Goal: Task Accomplishment & Management: Manage account settings

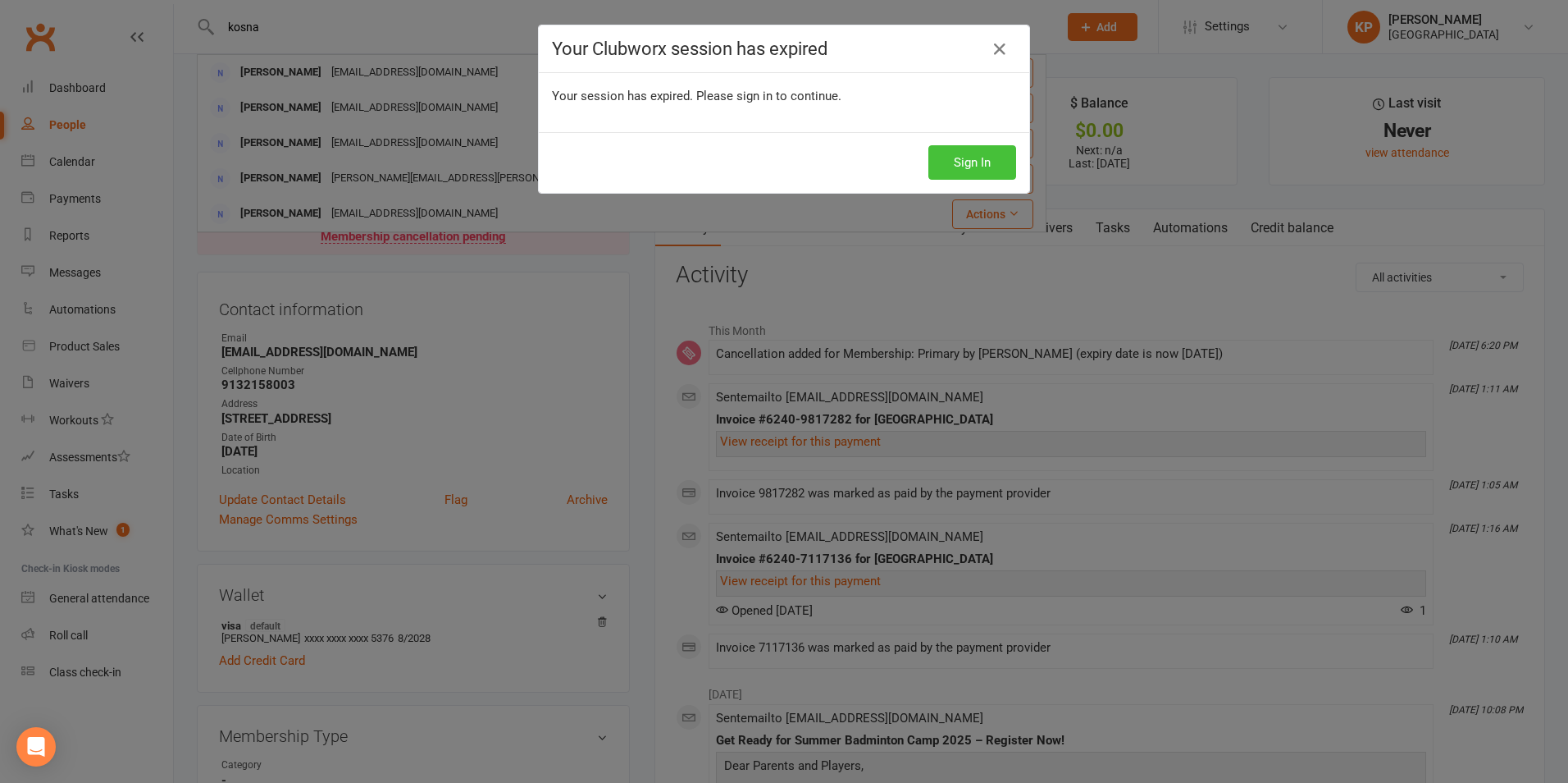
click at [937, 152] on button "Sign In" at bounding box center [972, 163] width 88 height 35
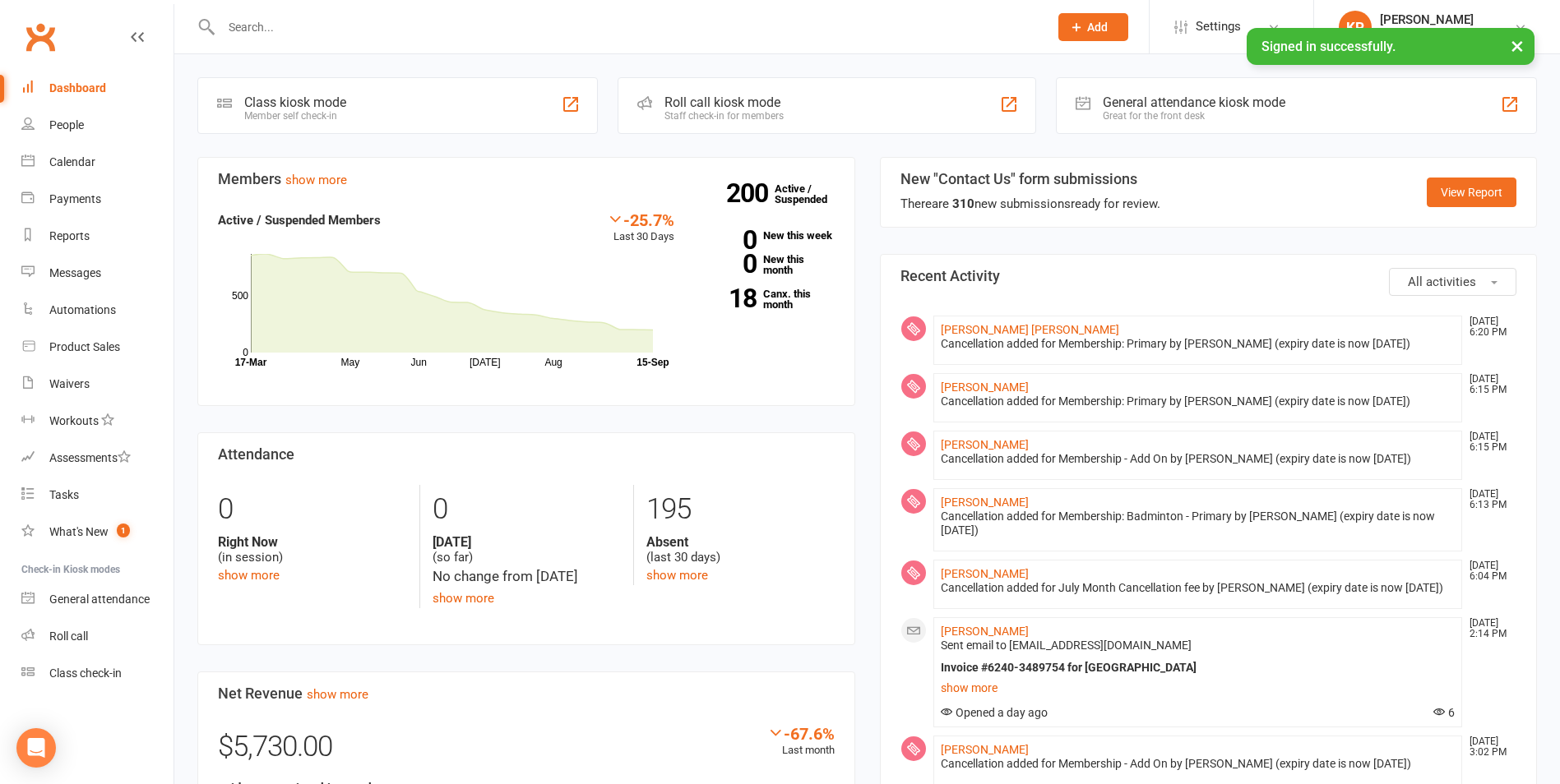
click at [270, 27] on input "text" at bounding box center [627, 27] width 820 height 23
paste input "[EMAIL_ADDRESS][DOMAIN_NAME]"
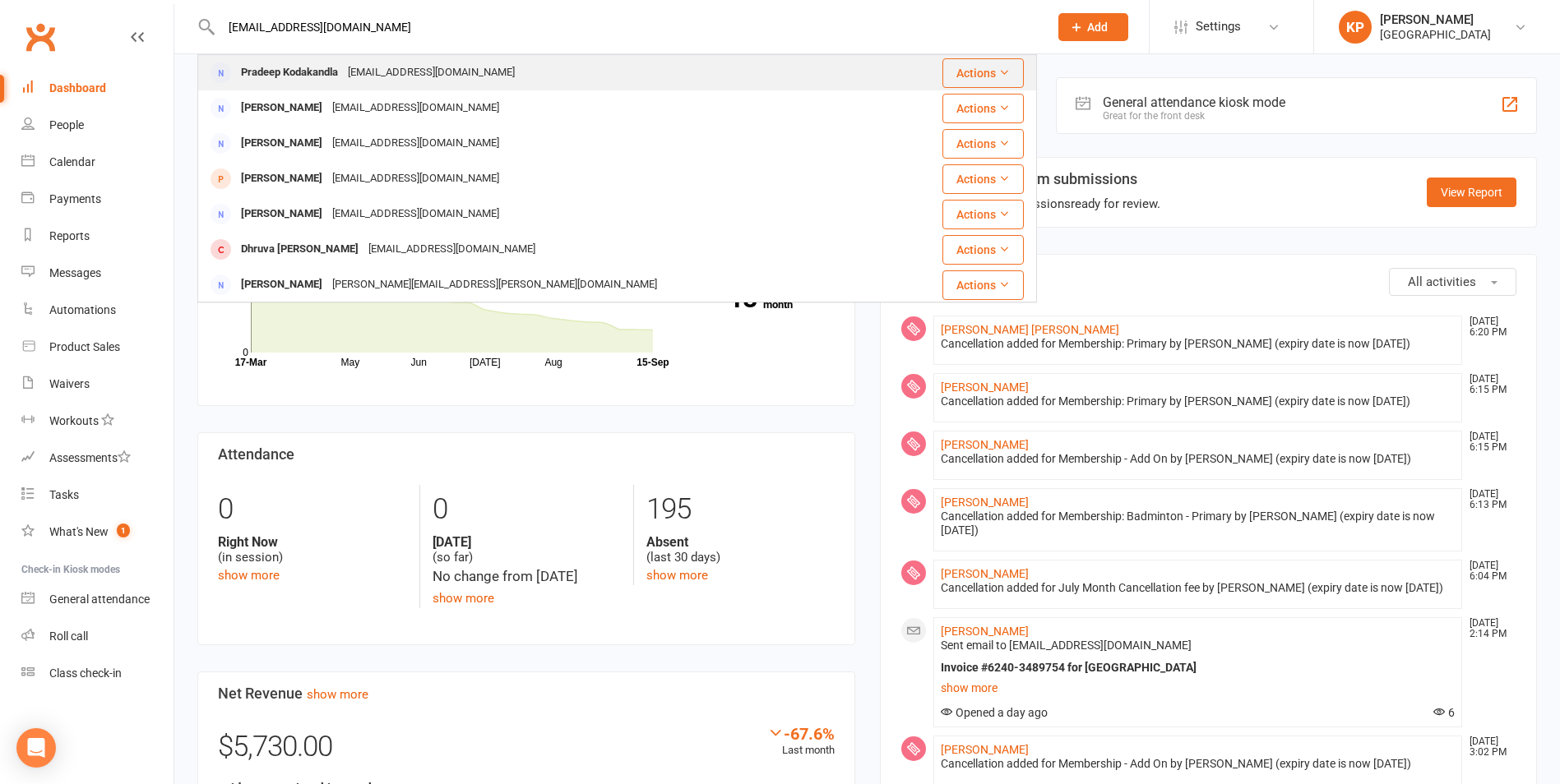
type input "[EMAIL_ADDRESS][DOMAIN_NAME]"
click at [376, 67] on div "[EMAIL_ADDRESS][DOMAIN_NAME]" at bounding box center [431, 72] width 177 height 24
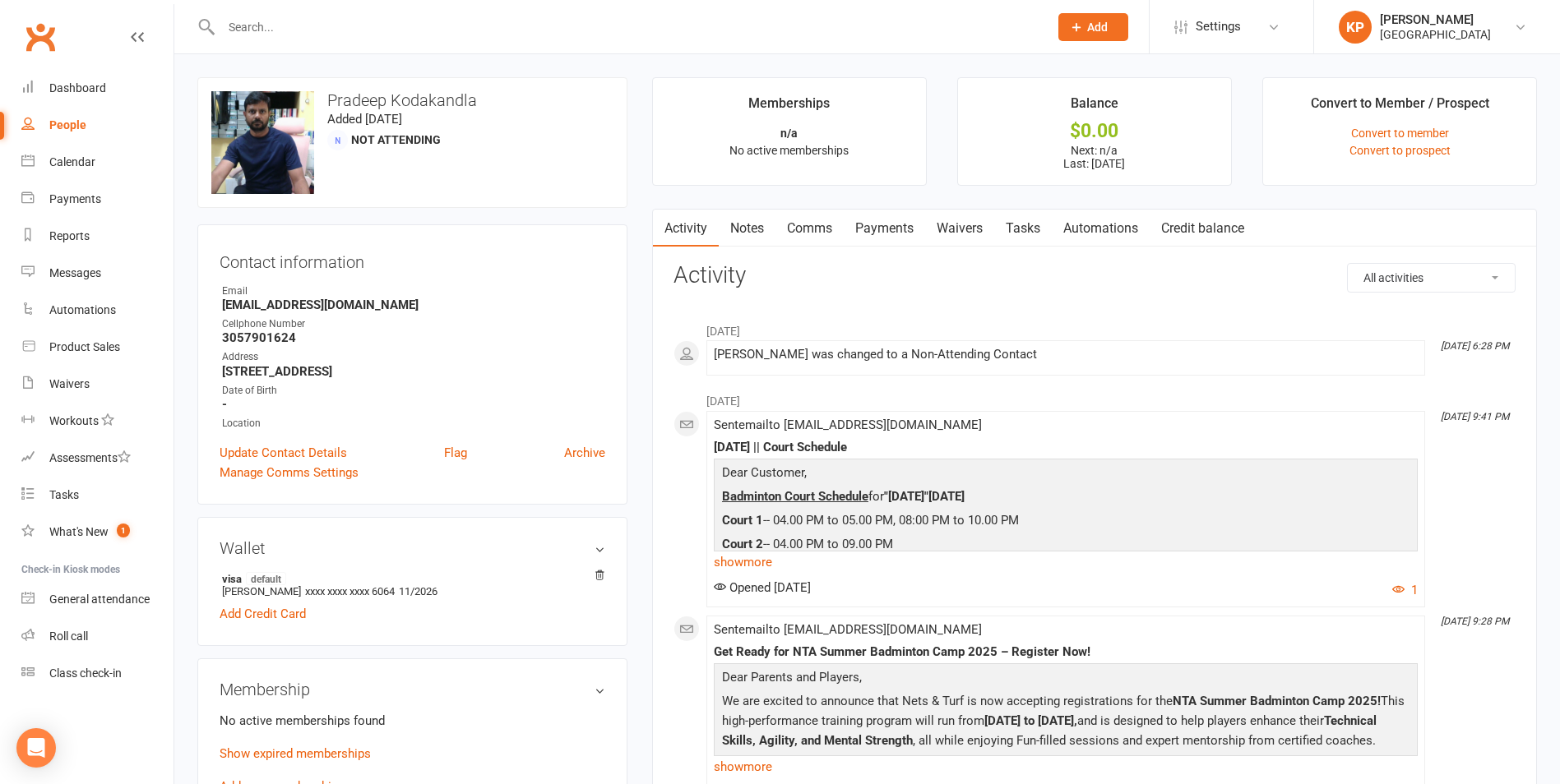
click at [374, 22] on input "text" at bounding box center [627, 27] width 820 height 23
click at [337, 36] on input "text" at bounding box center [627, 27] width 820 height 23
paste input "[PERSON_NAME]"
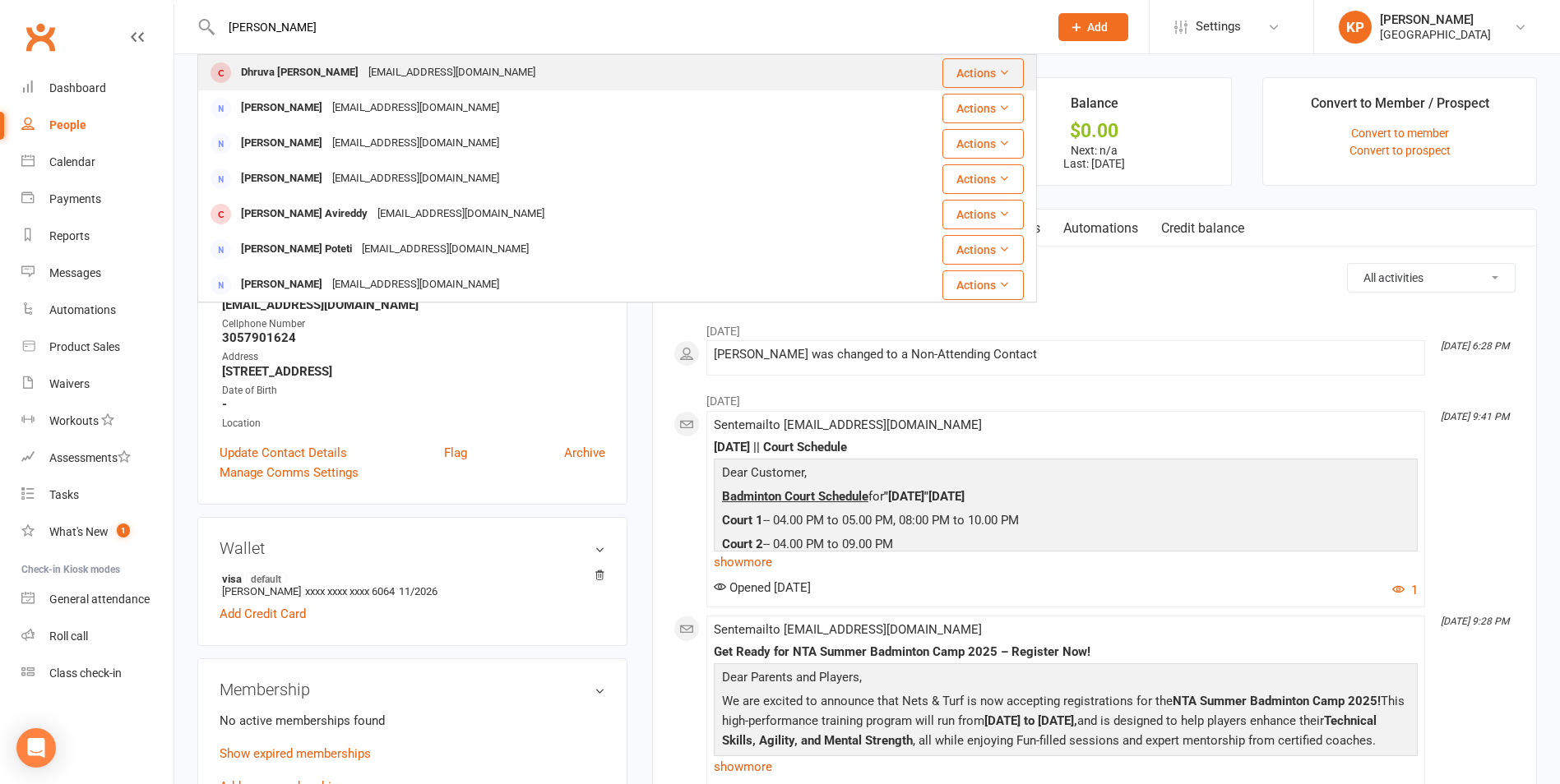
type input "[PERSON_NAME]"
click at [375, 70] on div "[EMAIL_ADDRESS][DOMAIN_NAME]" at bounding box center [452, 72] width 177 height 24
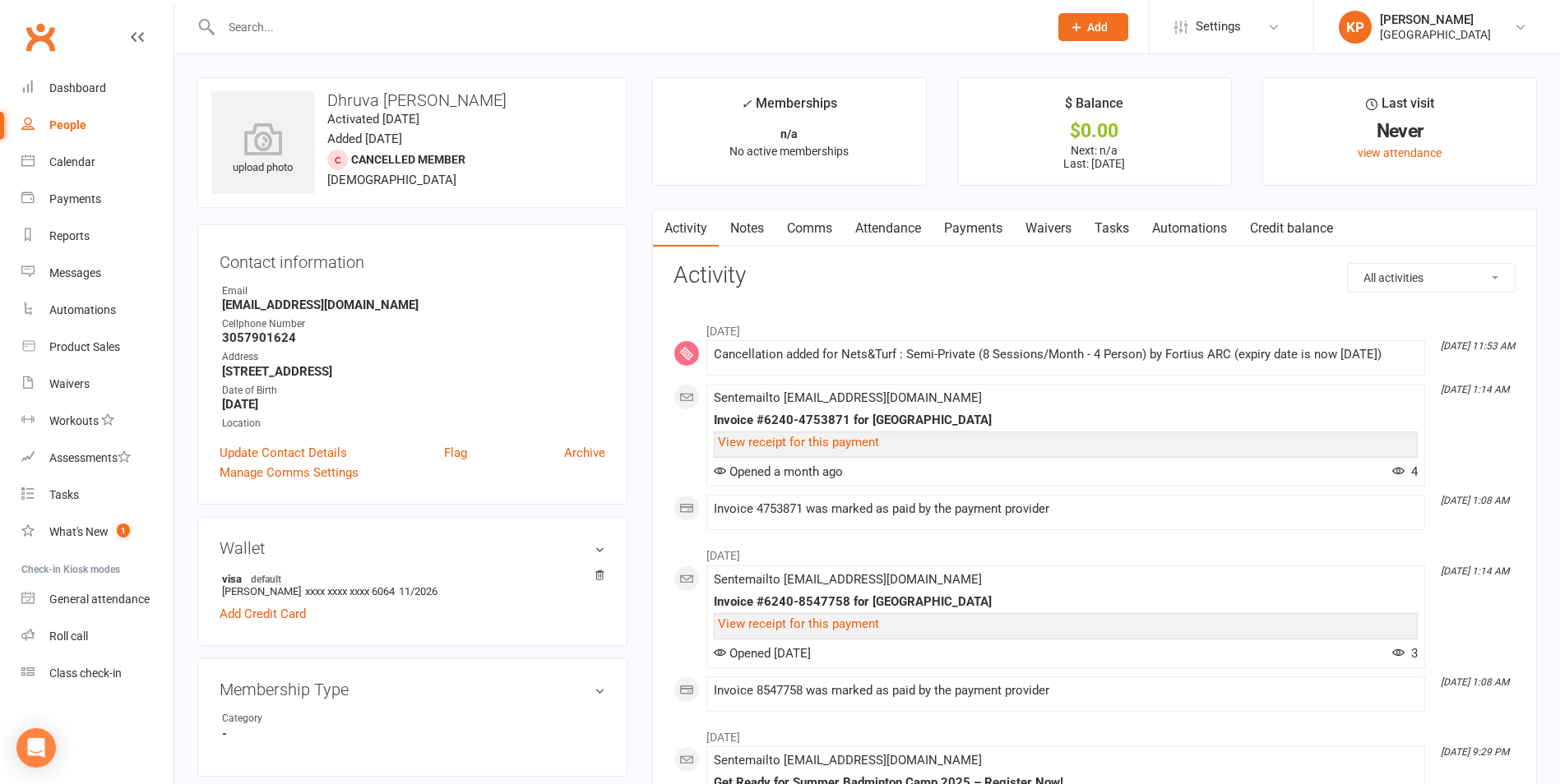
click at [424, 19] on input "text" at bounding box center [627, 27] width 820 height 23
paste input "[PERSON_NAME]"
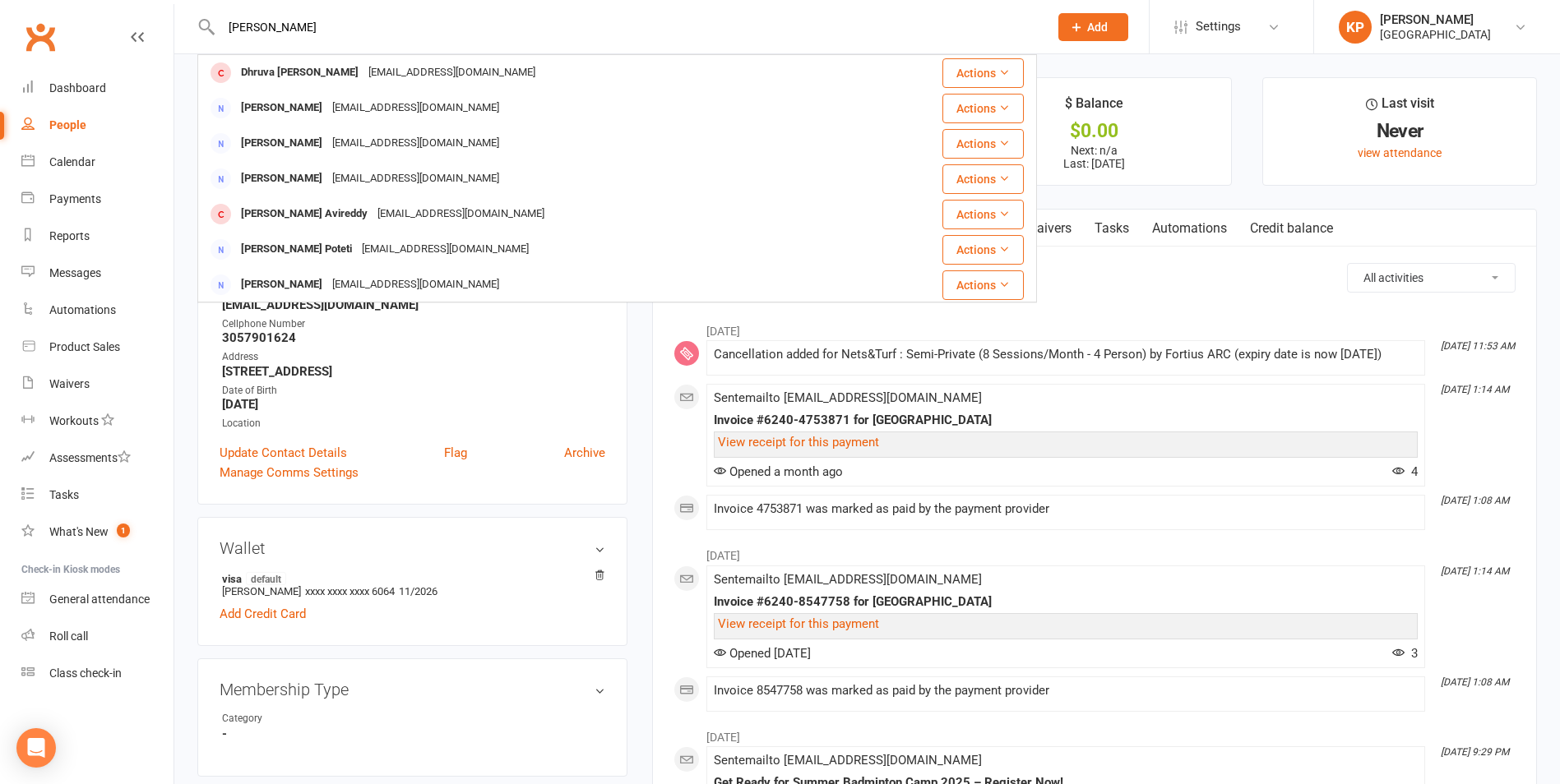
type input "[PERSON_NAME]"
click at [624, 364] on div "Contact information Owner Email [EMAIL_ADDRESS][DOMAIN_NAME] Cellphone Number […" at bounding box center [412, 364] width 430 height 280
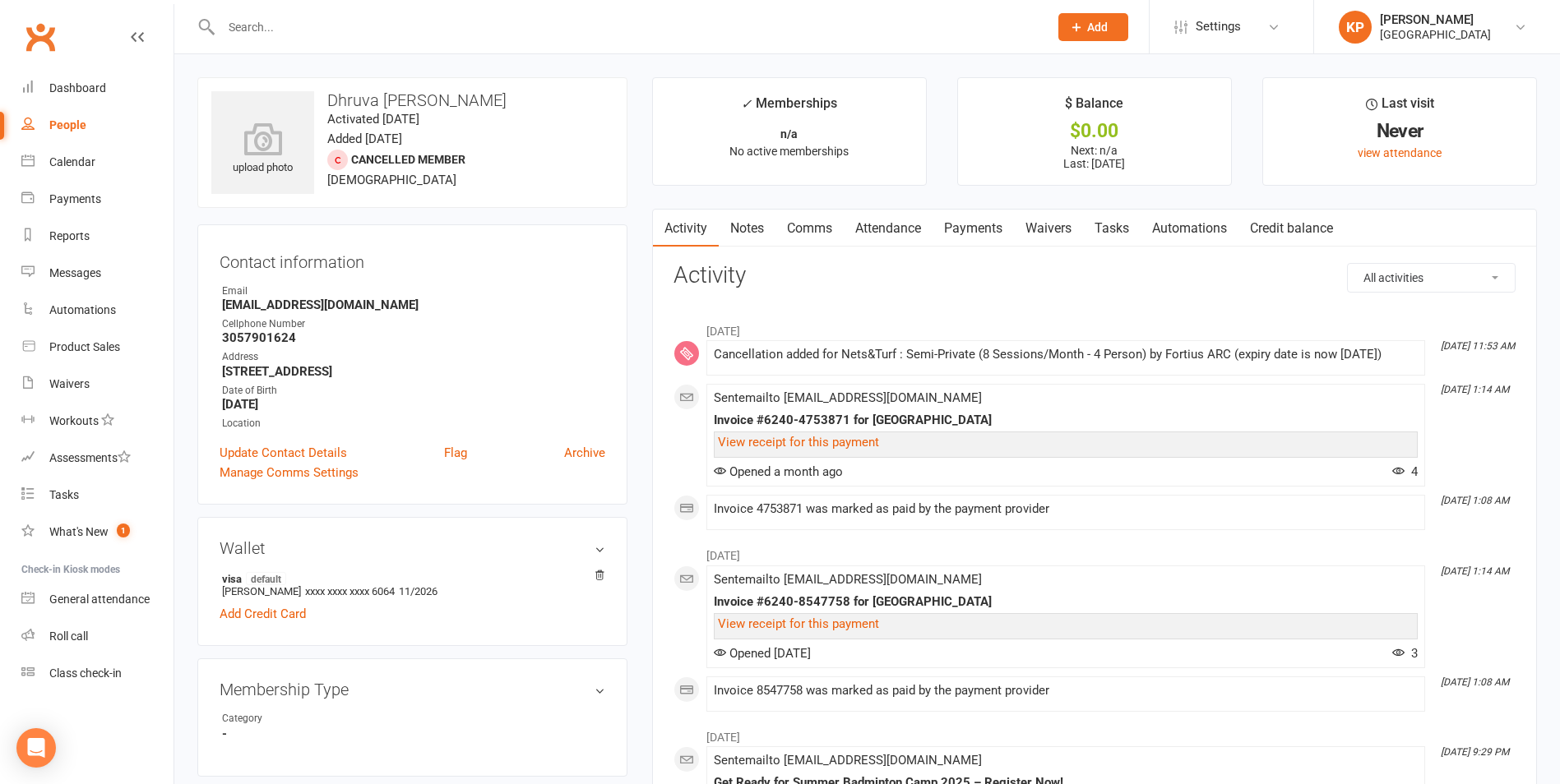
click at [958, 234] on link "Payments" at bounding box center [973, 228] width 81 height 38
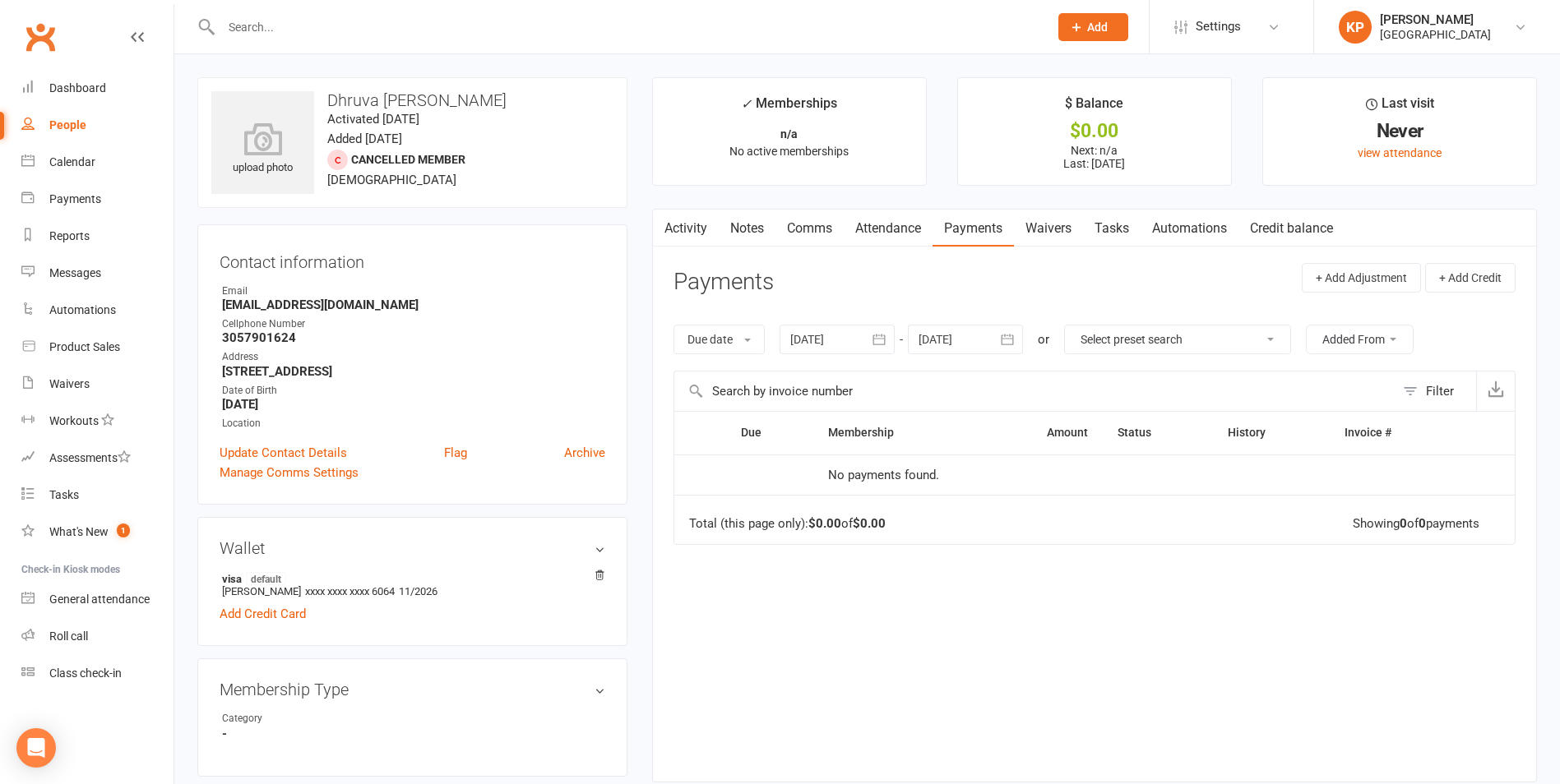
click at [831, 340] on div at bounding box center [837, 339] width 115 height 30
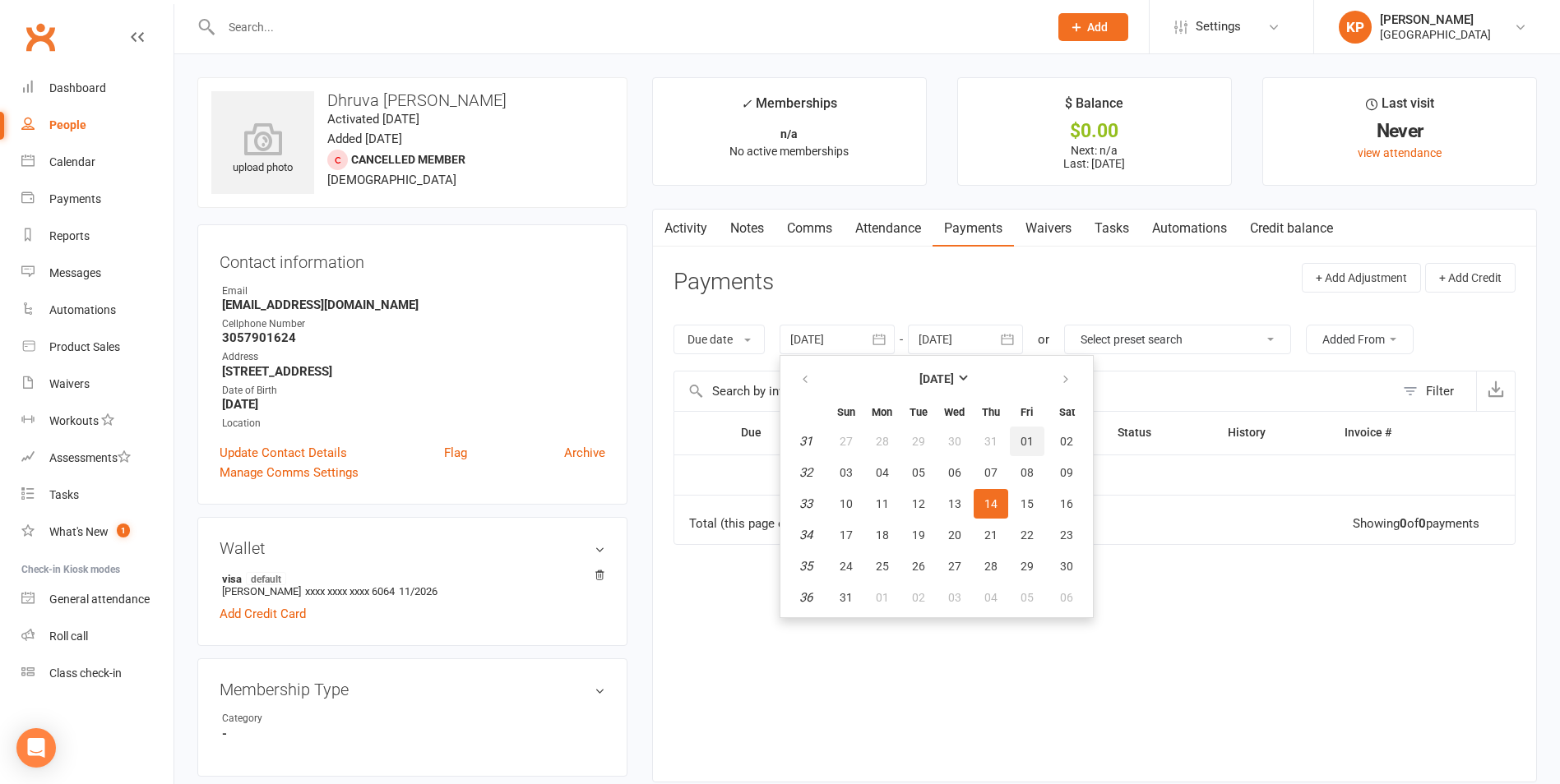
click at [1021, 446] on button "01" at bounding box center [1027, 442] width 35 height 30
type input "[DATE]"
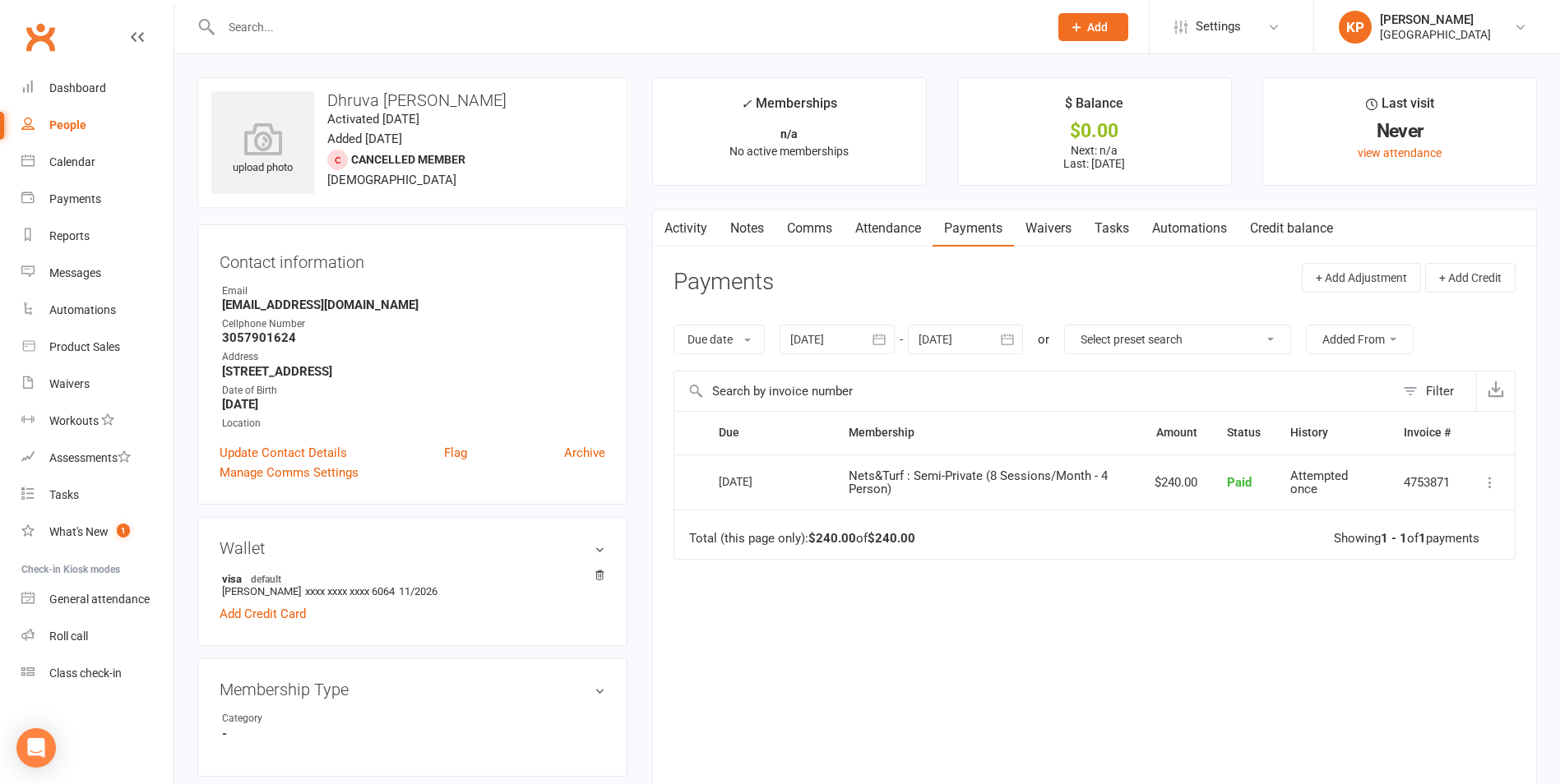
click at [952, 333] on div at bounding box center [965, 339] width 115 height 30
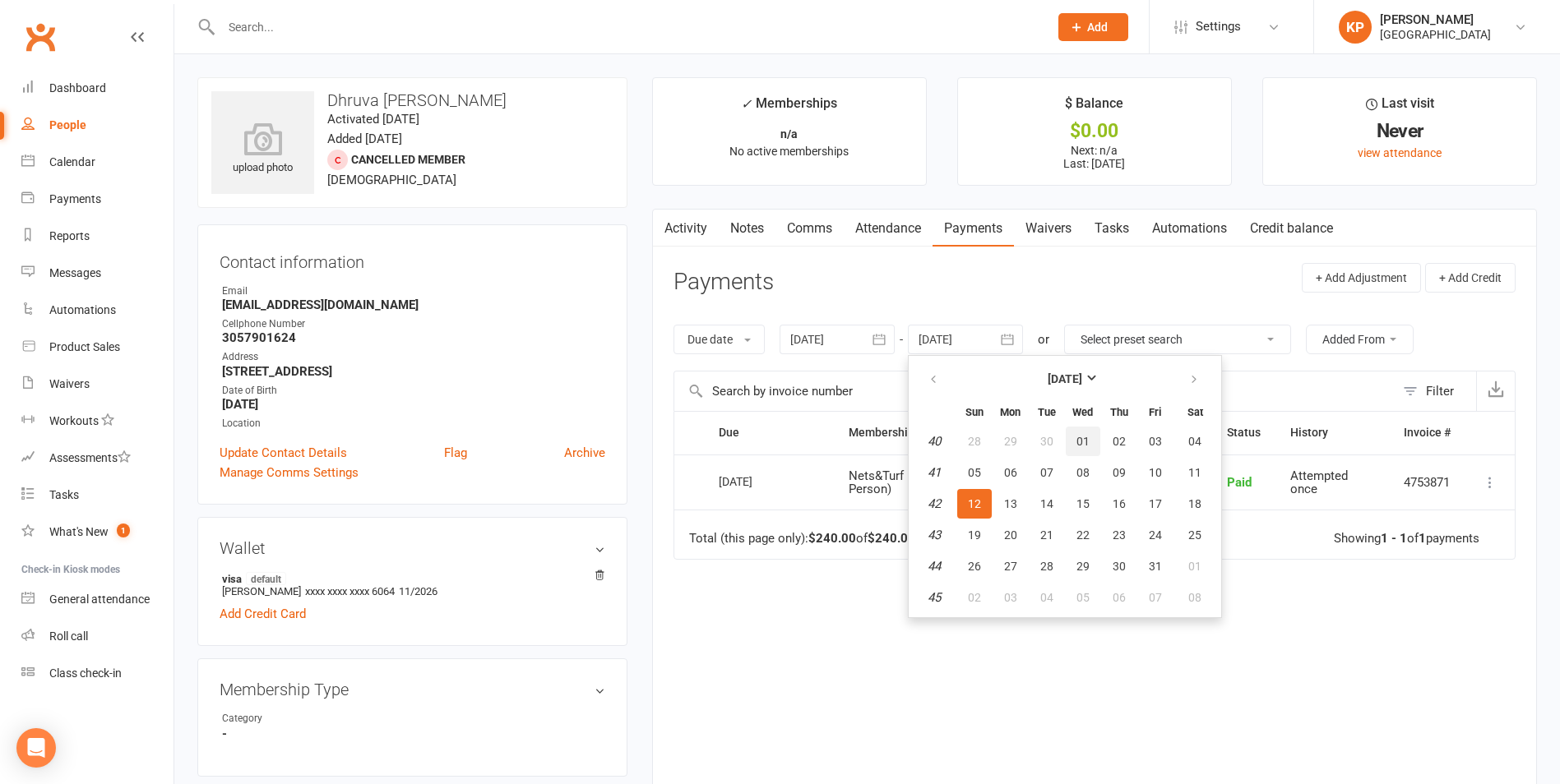
click at [1081, 441] on span "01" at bounding box center [1082, 441] width 13 height 13
type input "[DATE]"
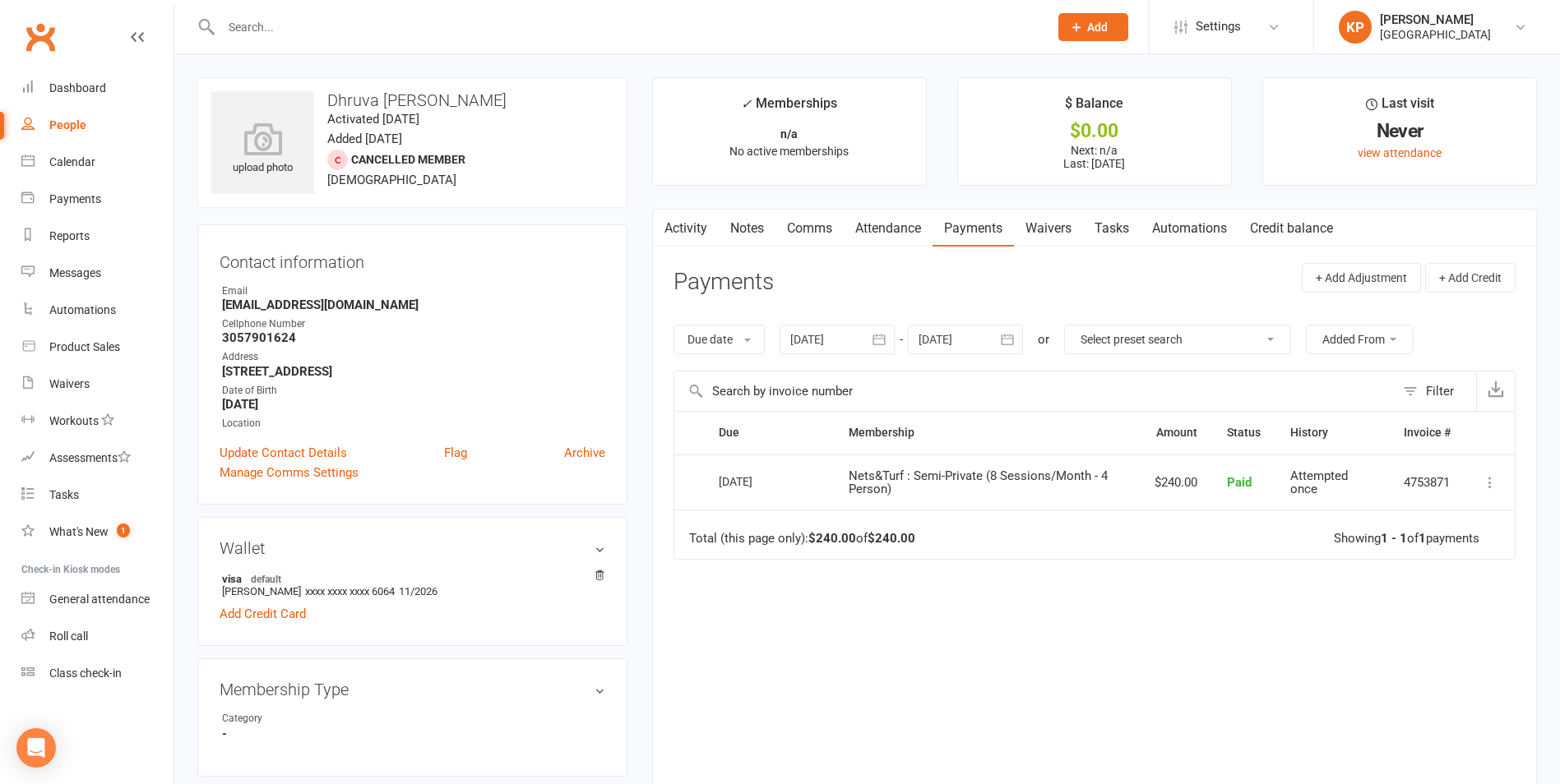
click at [840, 331] on div at bounding box center [837, 339] width 115 height 30
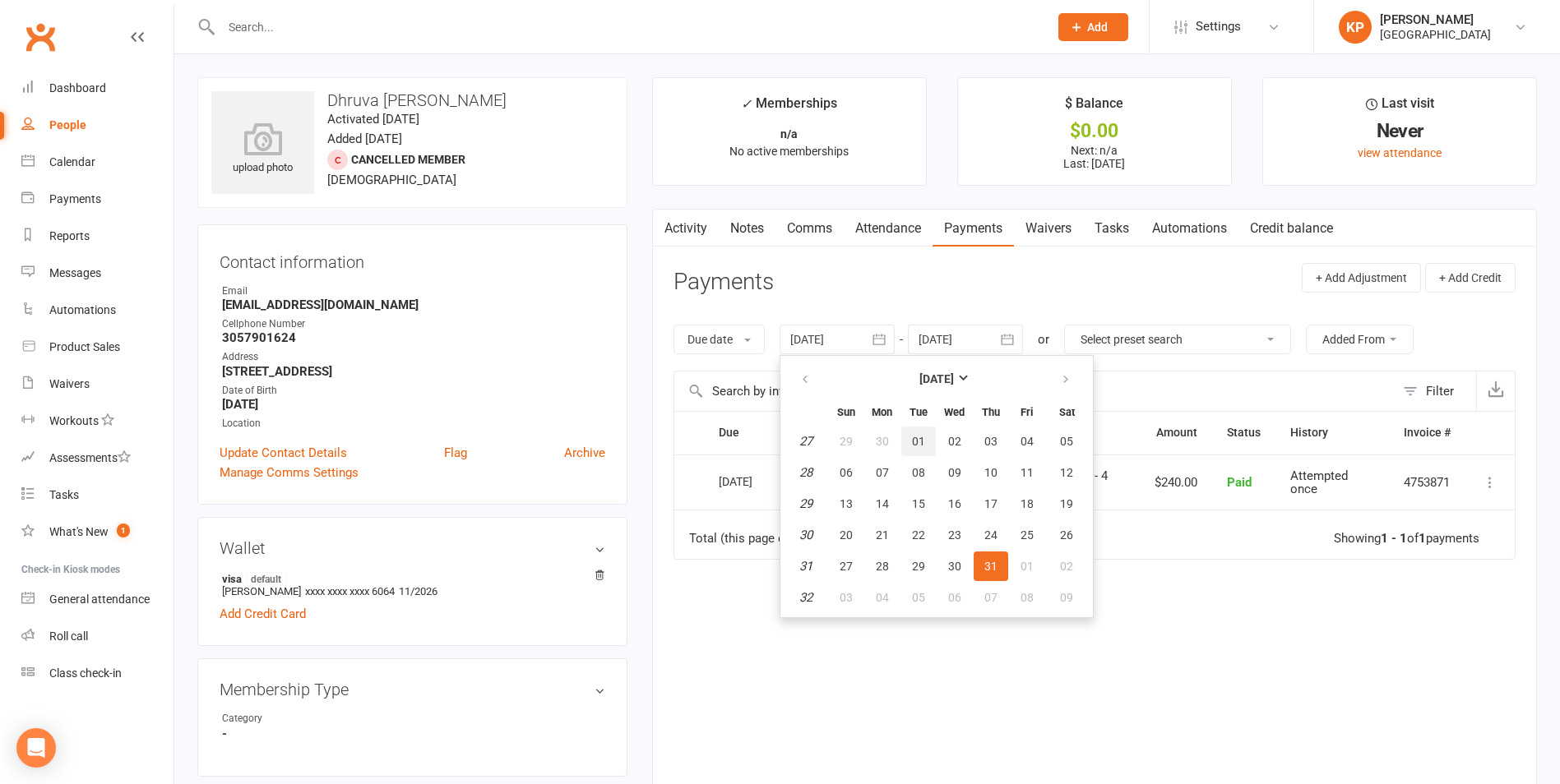
click at [911, 434] on button "01" at bounding box center [918, 442] width 35 height 30
type input "[DATE]"
